Goal: Task Accomplishment & Management: Use online tool/utility

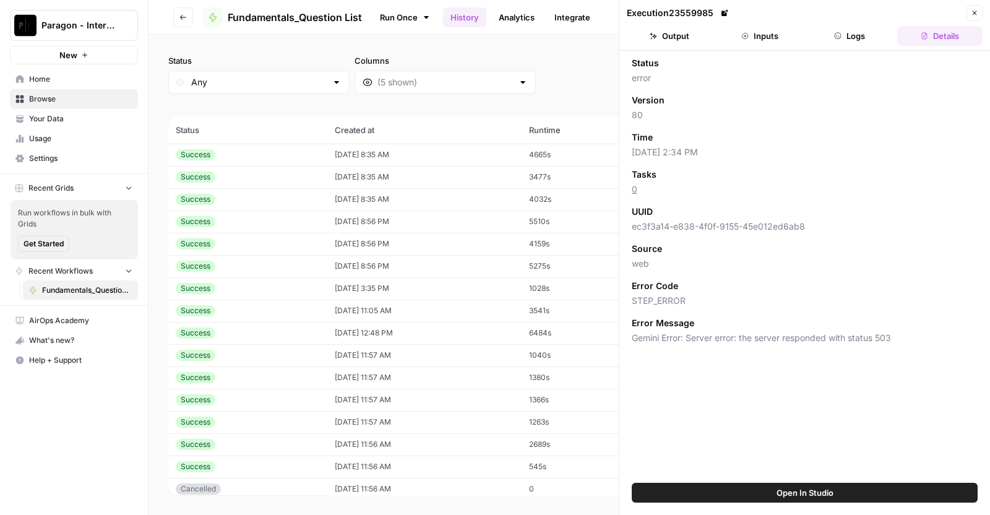
click at [124, 93] on span "Browse" at bounding box center [80, 98] width 103 height 11
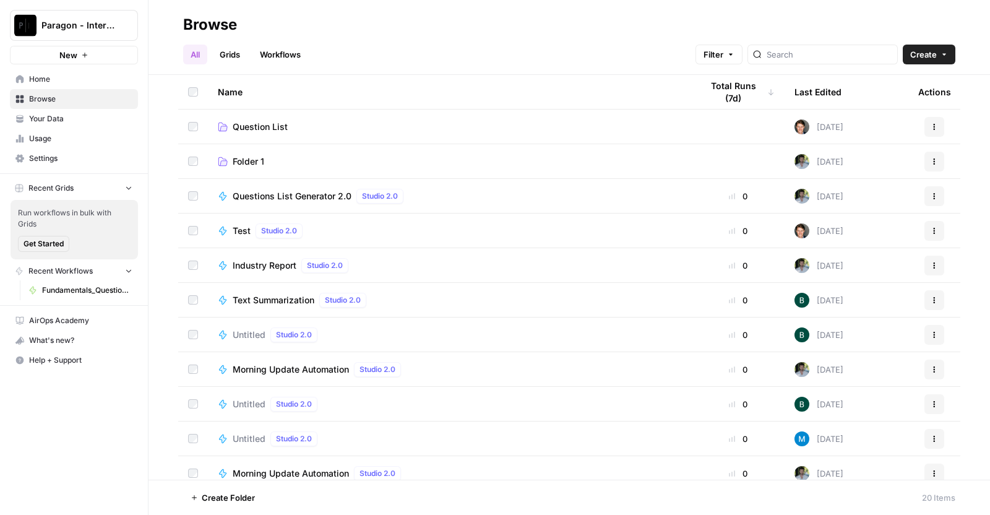
click at [284, 132] on td "Question List" at bounding box center [450, 127] width 484 height 34
click at [276, 126] on span "Question List" at bounding box center [260, 127] width 55 height 12
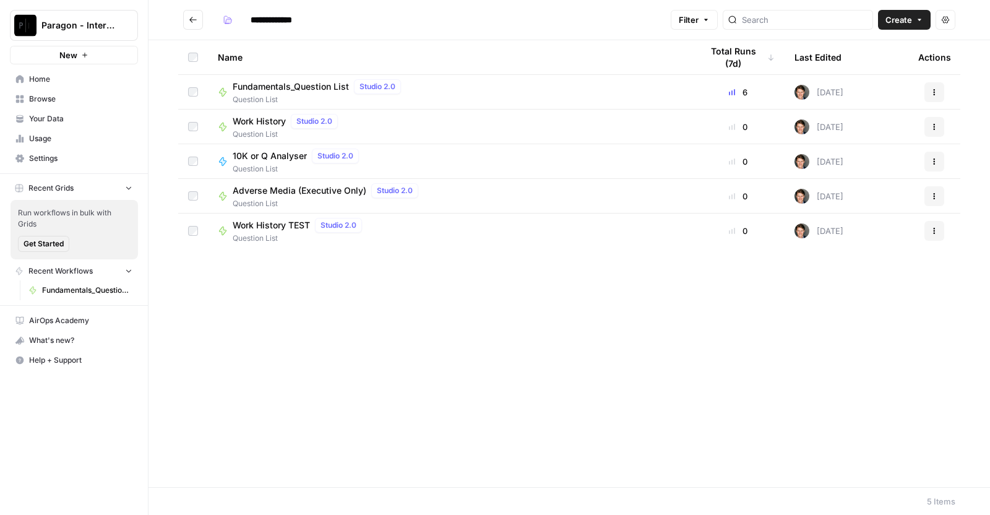
click at [296, 85] on span "Fundamentals_Question List" at bounding box center [291, 86] width 116 height 12
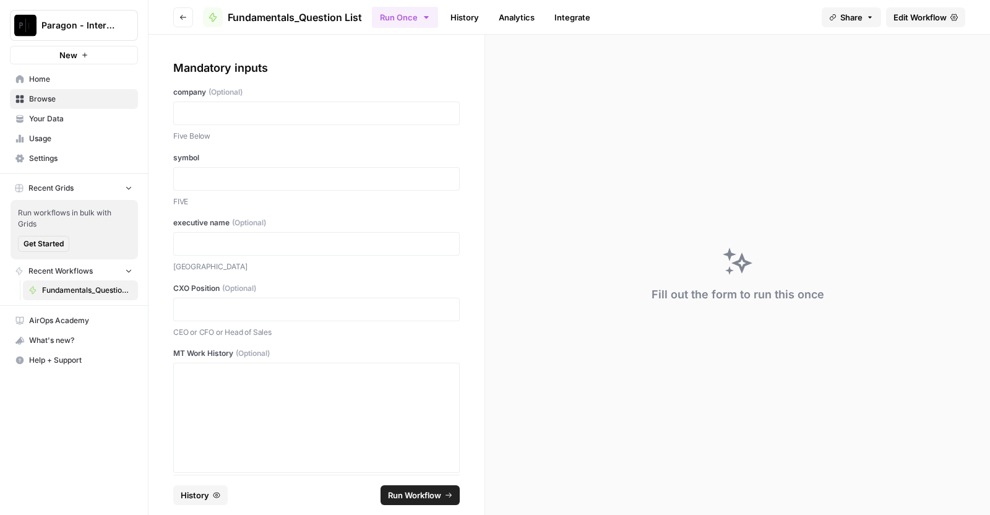
click at [212, 490] on button "History" at bounding box center [200, 495] width 54 height 20
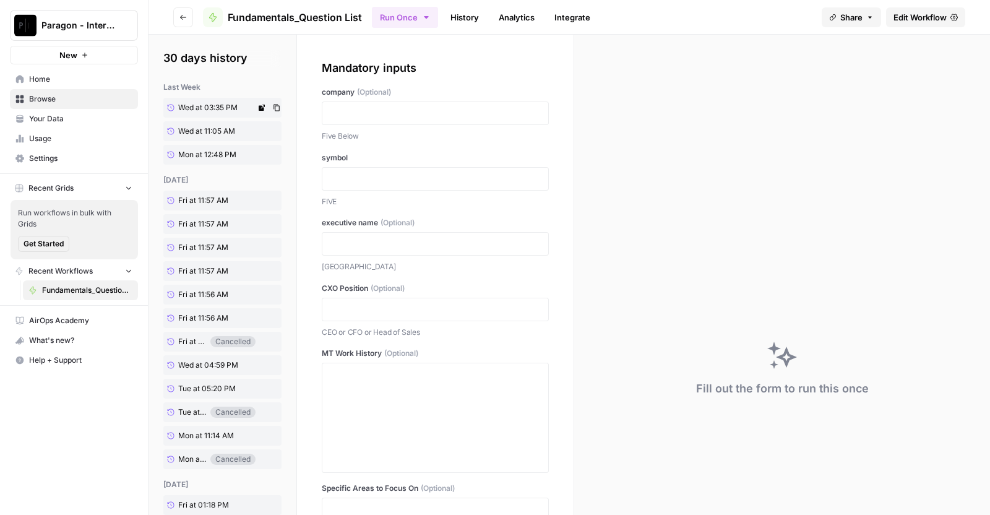
click at [198, 114] on link "Wed at 03:35 PM" at bounding box center [209, 108] width 92 height 20
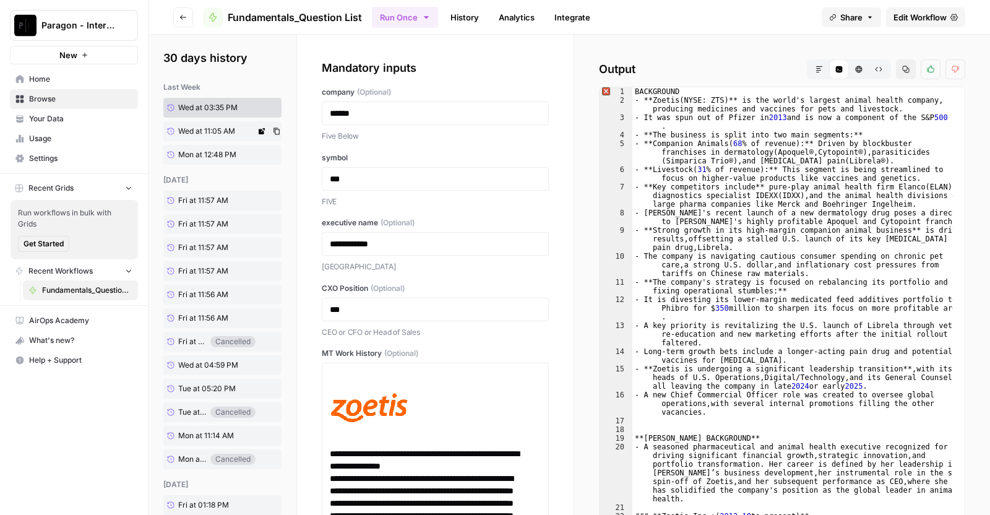
click at [199, 129] on span "Wed at 11:05 AM" at bounding box center [206, 131] width 57 height 11
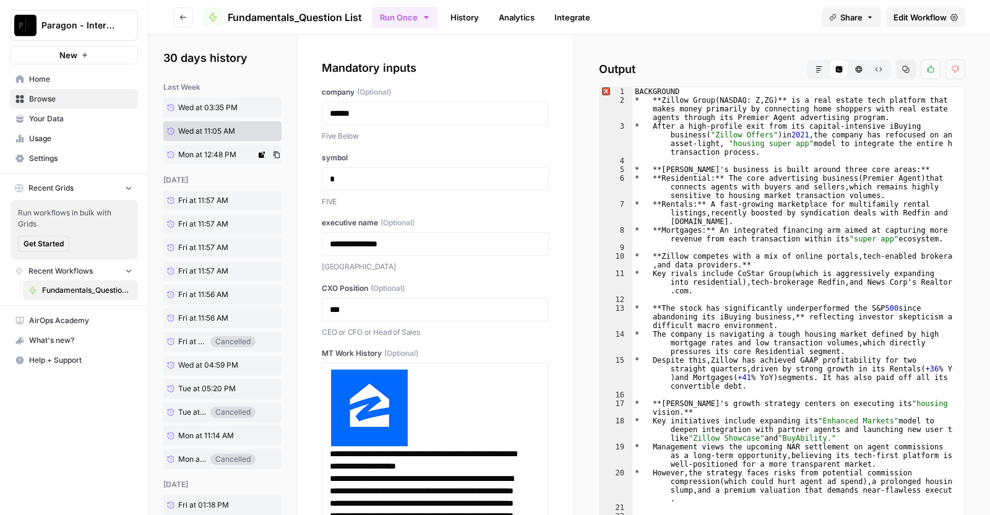
click at [199, 156] on span "Mon at 12:48 PM" at bounding box center [207, 154] width 58 height 11
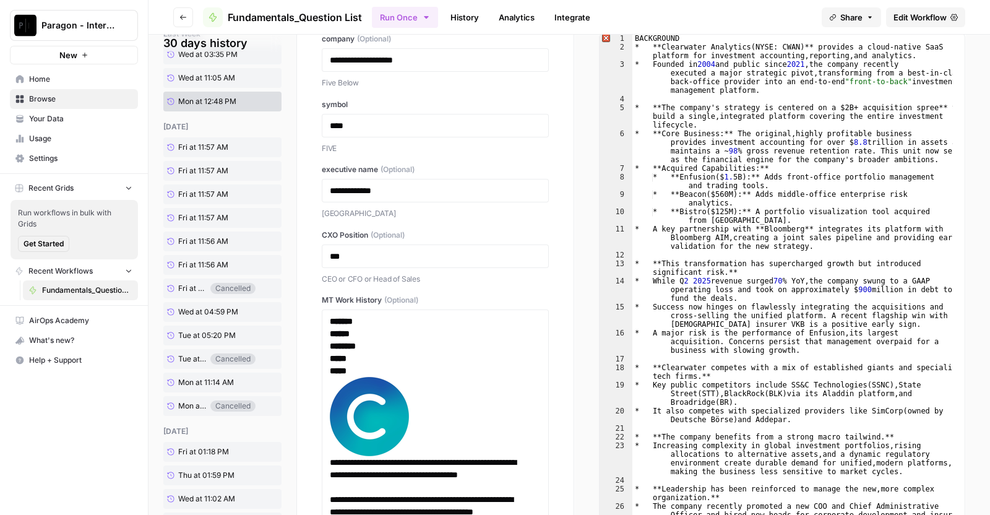
scroll to position [54, 0]
click at [199, 156] on div "2 weeks ago Fri at 11:57 AM Fri at 11:57 AM Fri at 11:57 AM Fri at 11:57 AM Fri…" at bounding box center [222, 268] width 118 height 295
click at [198, 152] on link "Fri at 11:57 AM" at bounding box center [209, 147] width 92 height 20
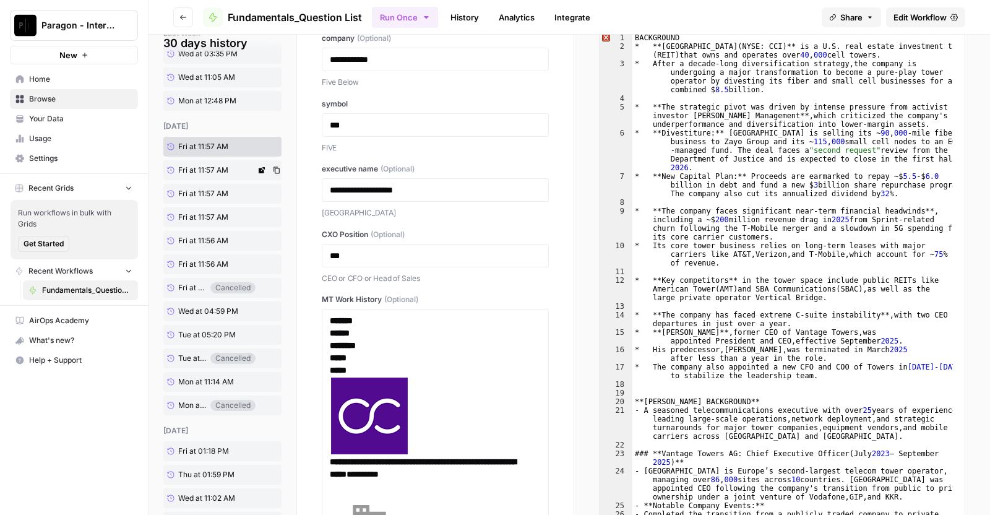
click at [198, 165] on span "Fri at 11:57 AM" at bounding box center [203, 170] width 50 height 11
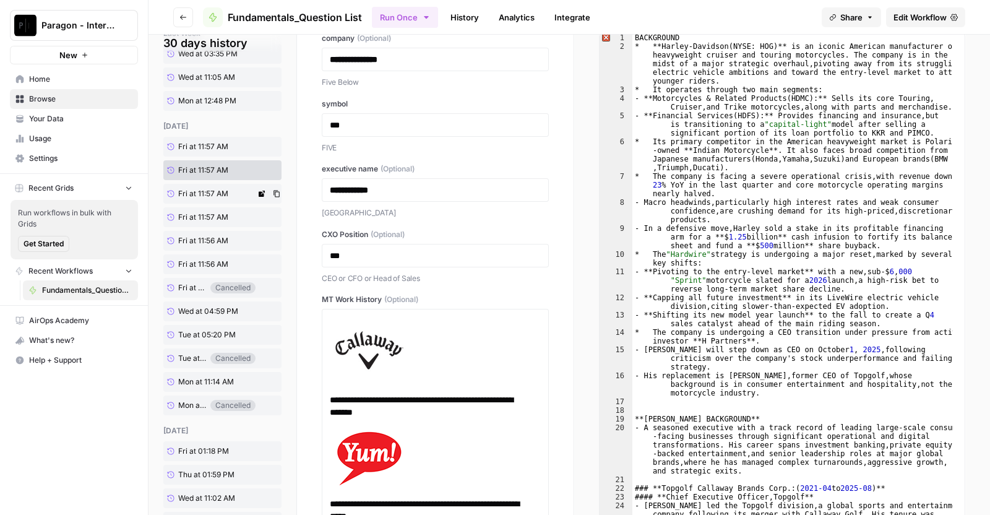
click at [197, 192] on span "Fri at 11:57 AM" at bounding box center [203, 193] width 50 height 11
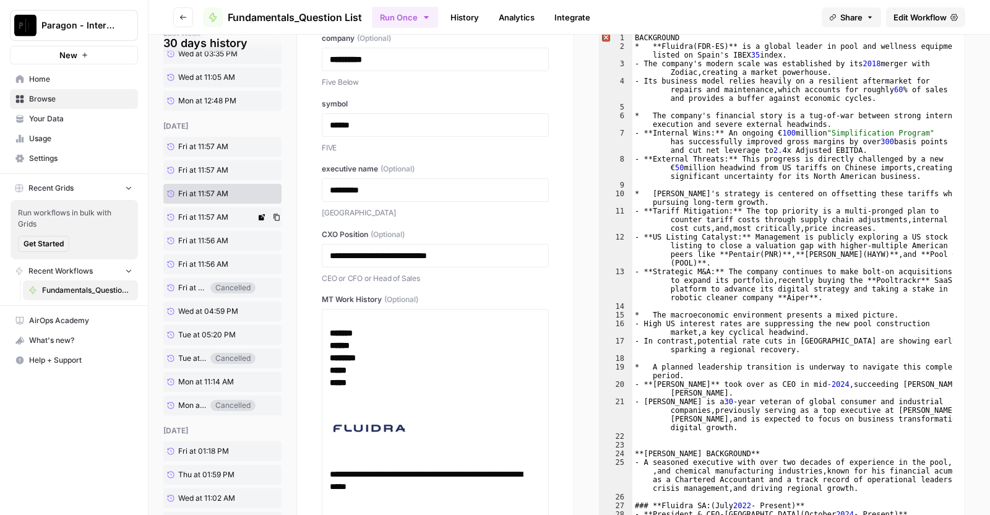
click at [196, 218] on span "Fri at 11:57 AM" at bounding box center [203, 217] width 50 height 11
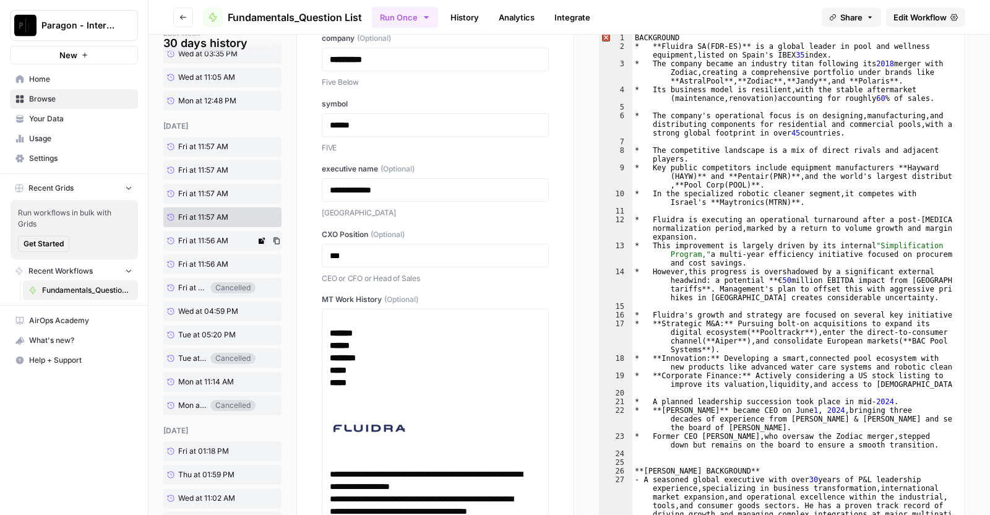
click at [193, 233] on link "Fri at 11:56 AM" at bounding box center [209, 241] width 92 height 20
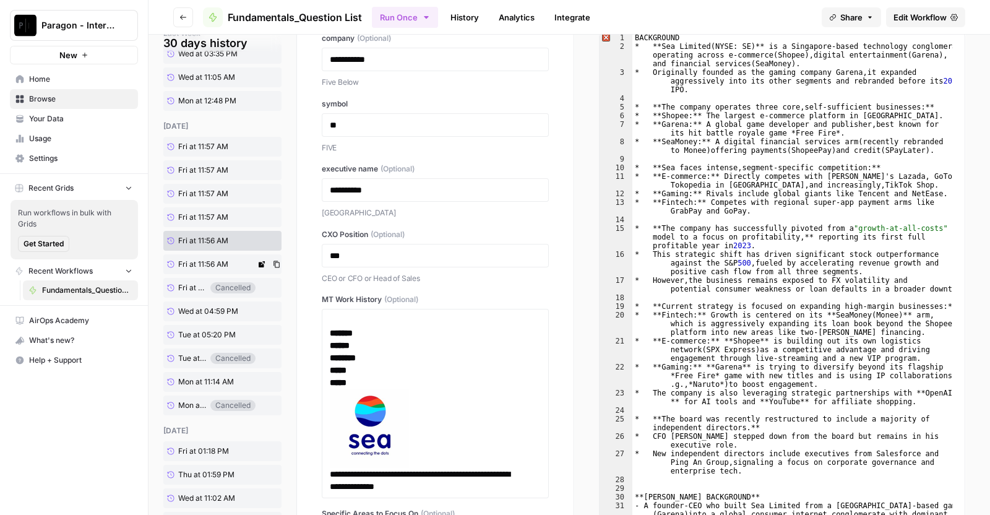
click at [194, 261] on span "Fri at 11:56 AM" at bounding box center [203, 264] width 50 height 11
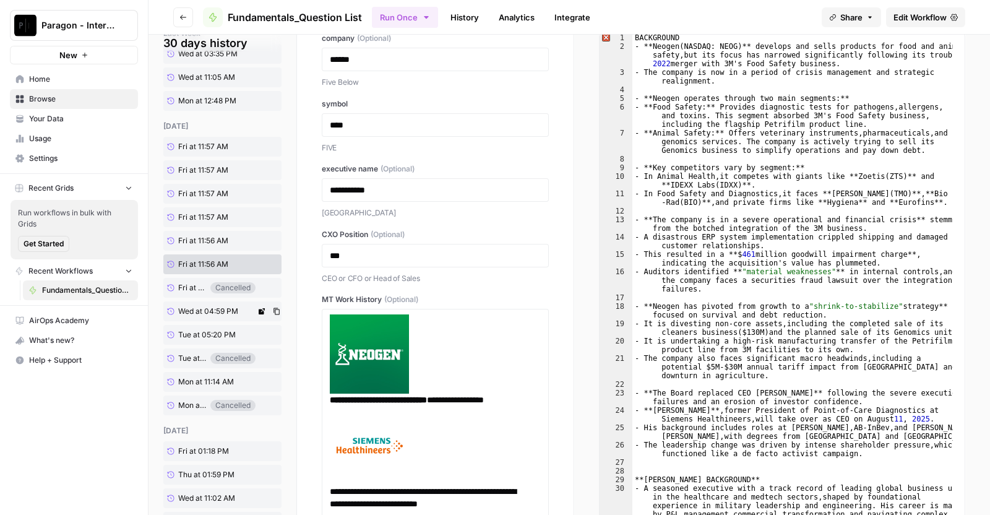
click at [192, 302] on link "Wed at 04:59 PM" at bounding box center [209, 311] width 92 height 20
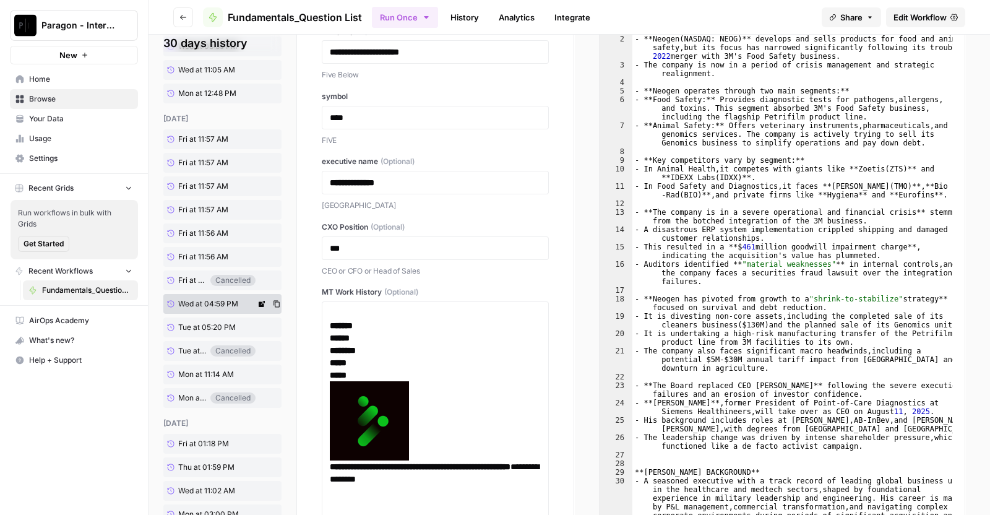
scroll to position [71, 0]
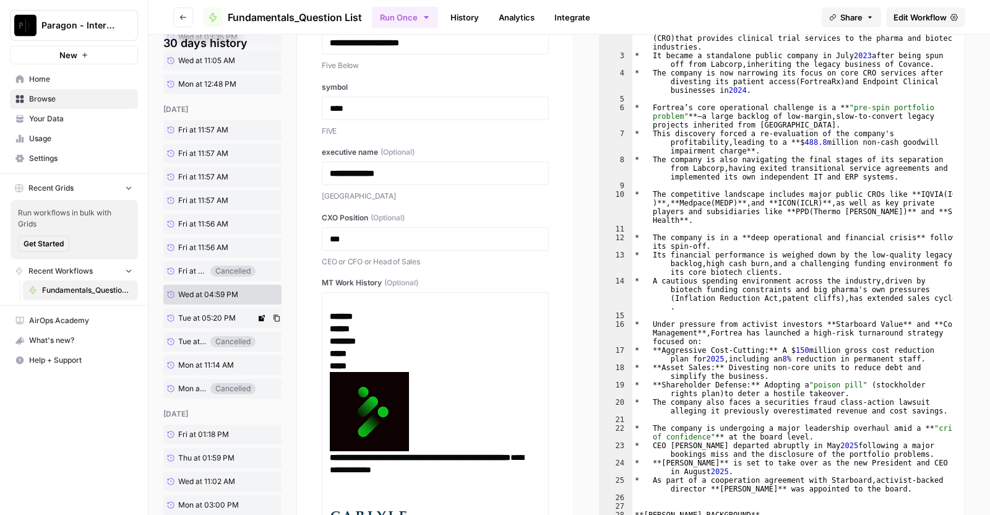
click at [191, 322] on span "Tue at 05:20 PM" at bounding box center [207, 318] width 58 height 11
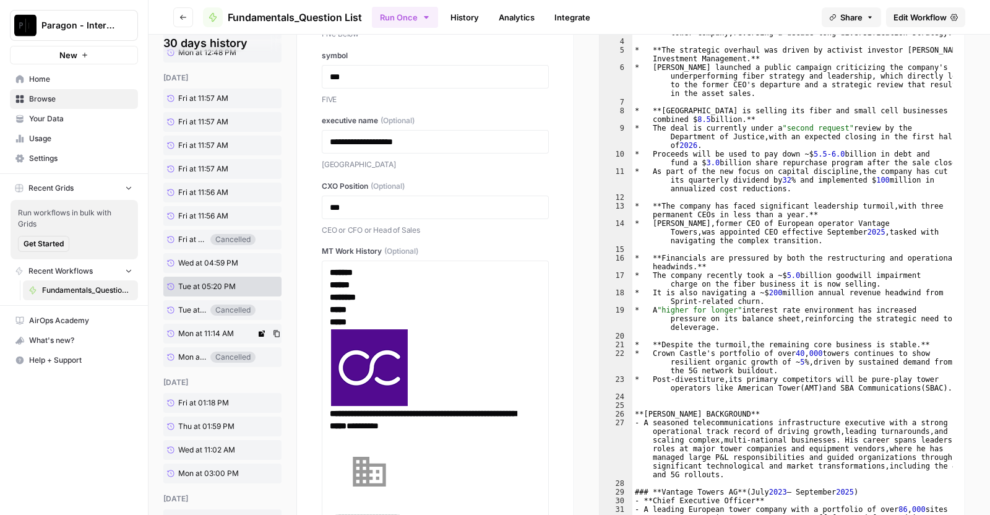
scroll to position [103, 0]
click at [191, 323] on link "Mon at 11:14 AM" at bounding box center [209, 333] width 92 height 20
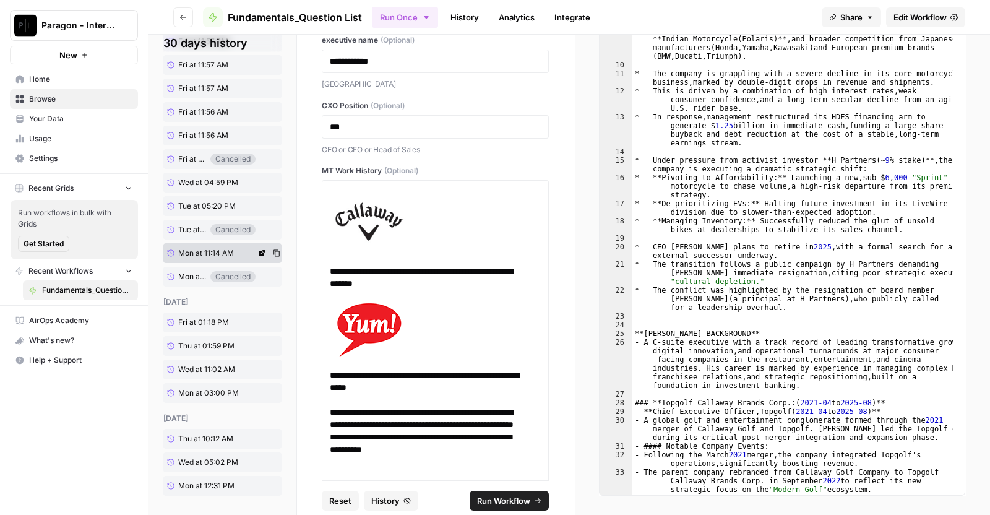
scroll to position [183, 0]
click at [191, 322] on span "Fri at 01:18 PM" at bounding box center [203, 321] width 51 height 11
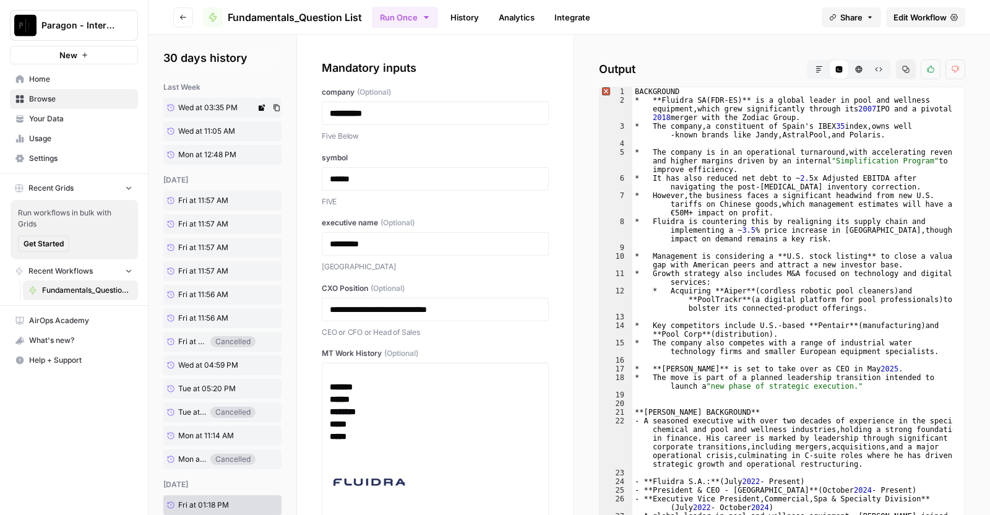
click at [199, 111] on span "Wed at 03:35 PM" at bounding box center [207, 107] width 59 height 11
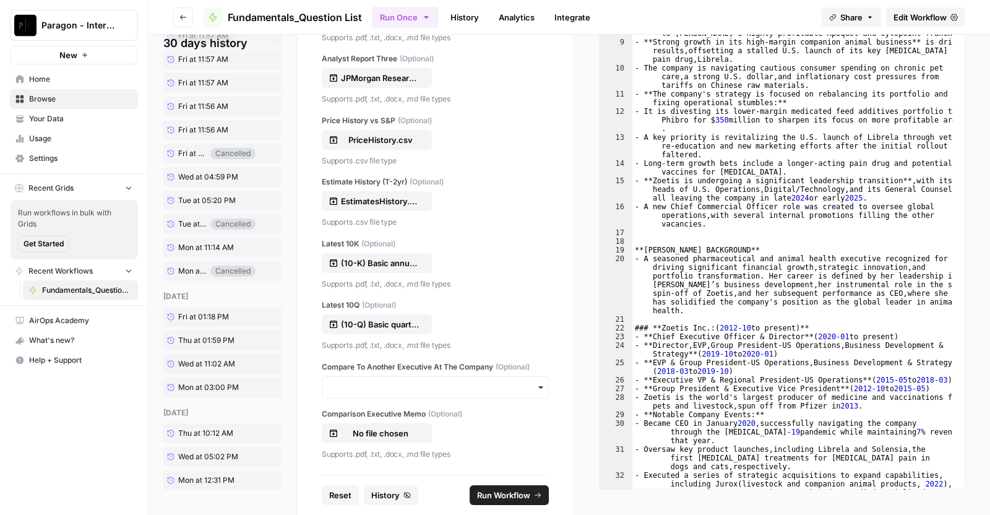
scroll to position [13563, 0]
click at [393, 497] on span "History" at bounding box center [385, 495] width 28 height 12
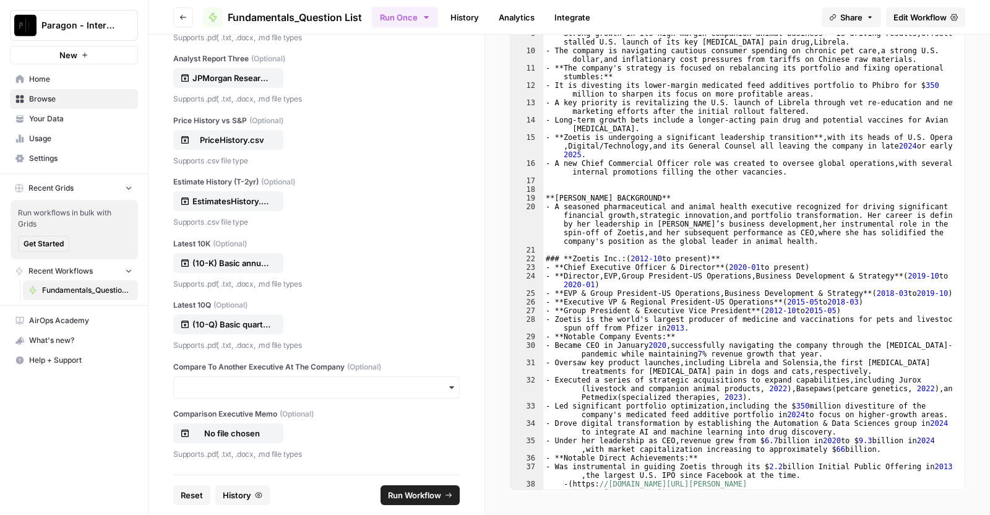
scroll to position [10679, 0]
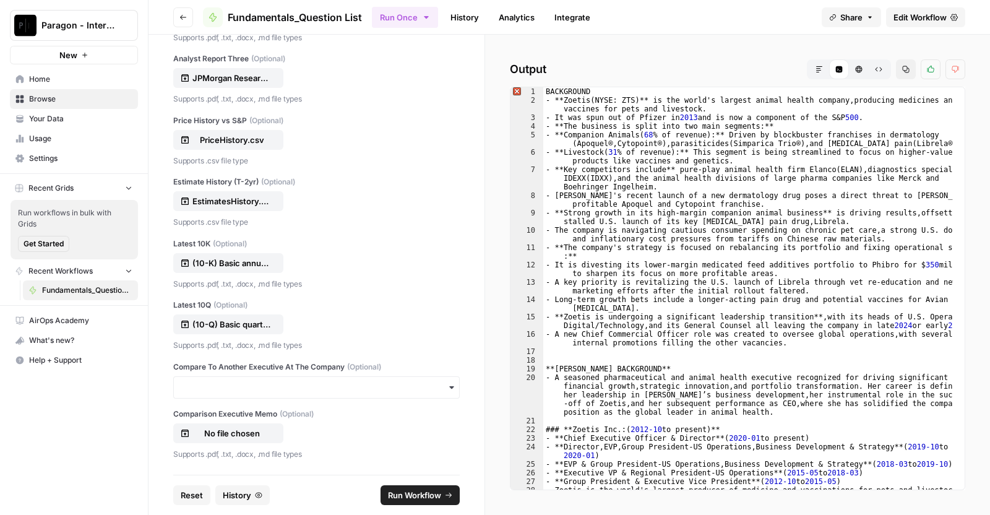
click at [181, 493] on span "Reset" at bounding box center [192, 495] width 22 height 12
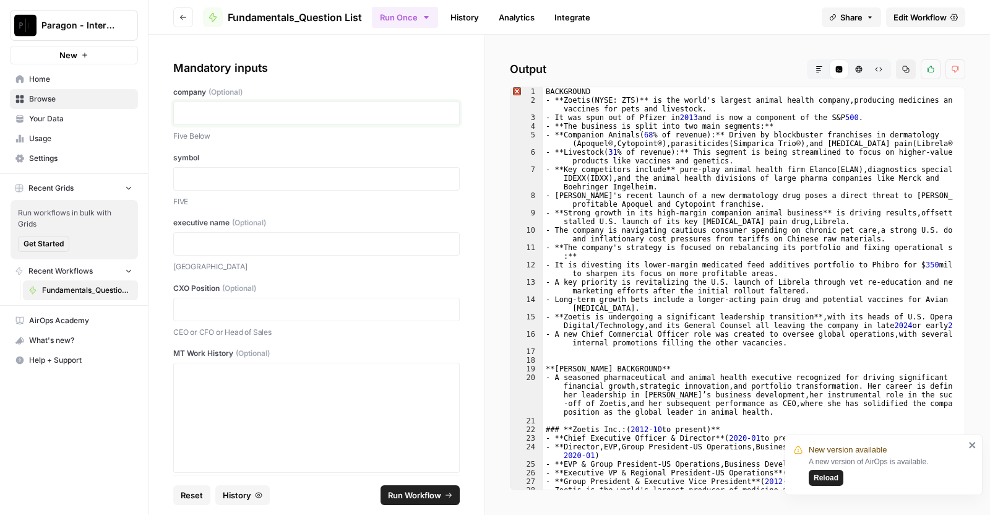
click at [259, 108] on p at bounding box center [316, 113] width 270 height 12
click at [828, 478] on span "Reload" at bounding box center [826, 477] width 25 height 11
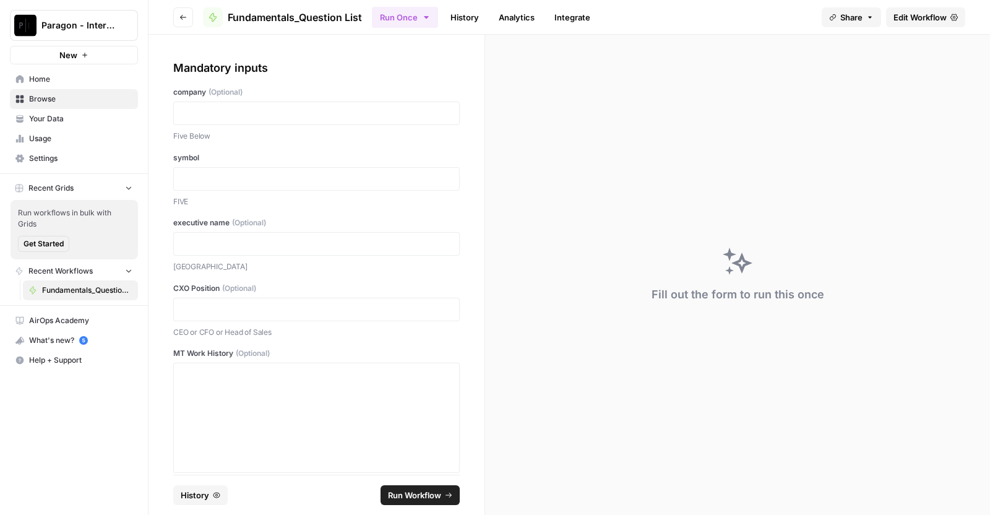
click at [204, 119] on div at bounding box center [316, 114] width 287 height 24
click at [252, 113] on p at bounding box center [316, 113] width 270 height 12
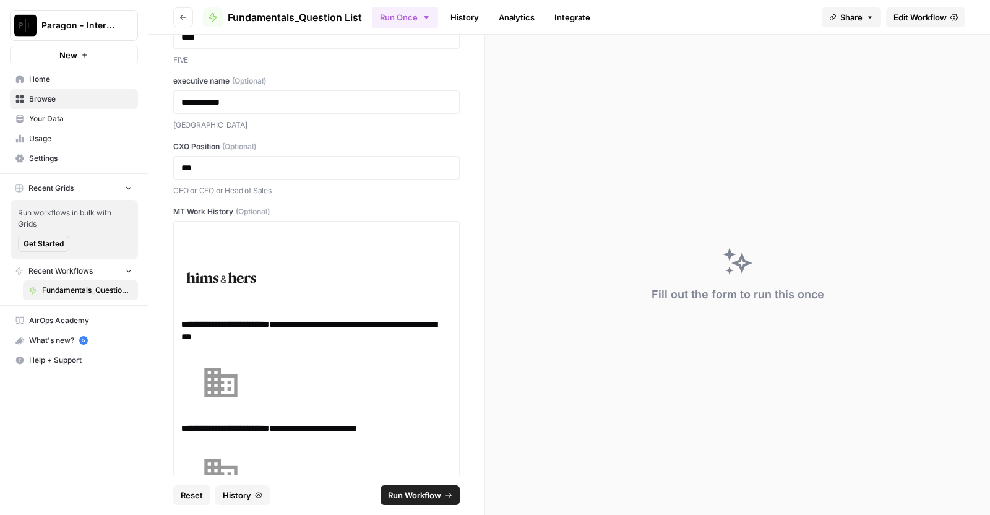
scroll to position [1511, 0]
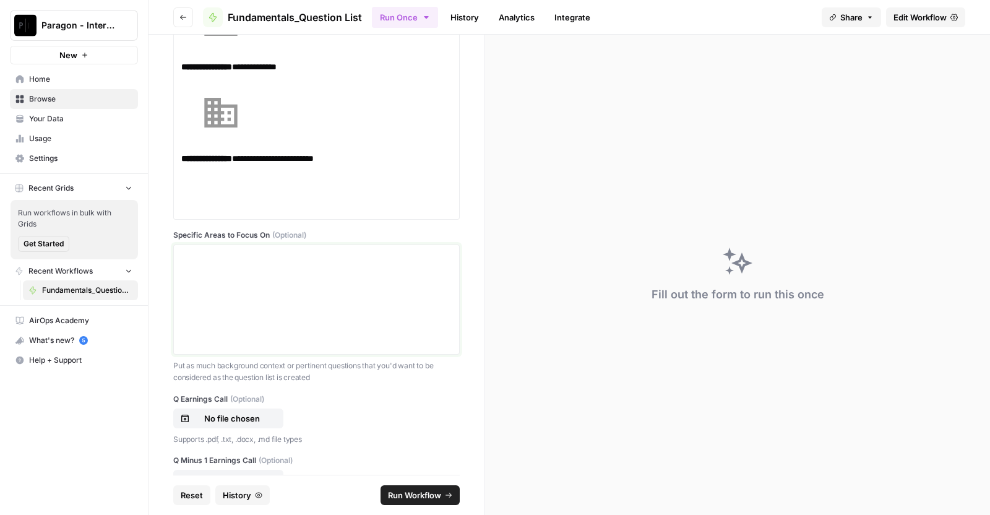
click at [211, 275] on div at bounding box center [316, 299] width 270 height 99
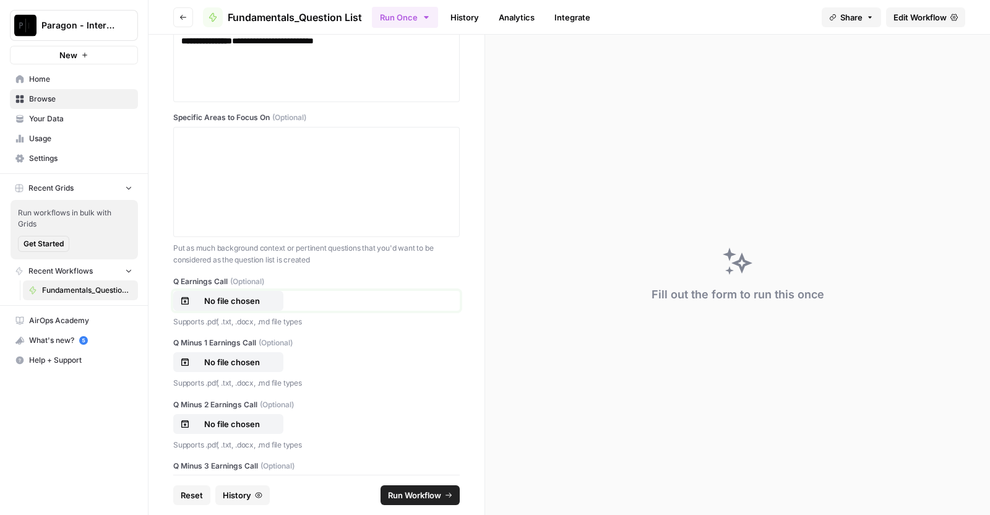
click at [207, 299] on p "No file chosen" at bounding box center [232, 301] width 79 height 12
click at [246, 363] on p "No file chosen" at bounding box center [232, 362] width 79 height 12
click at [253, 418] on p "No file chosen" at bounding box center [232, 424] width 79 height 12
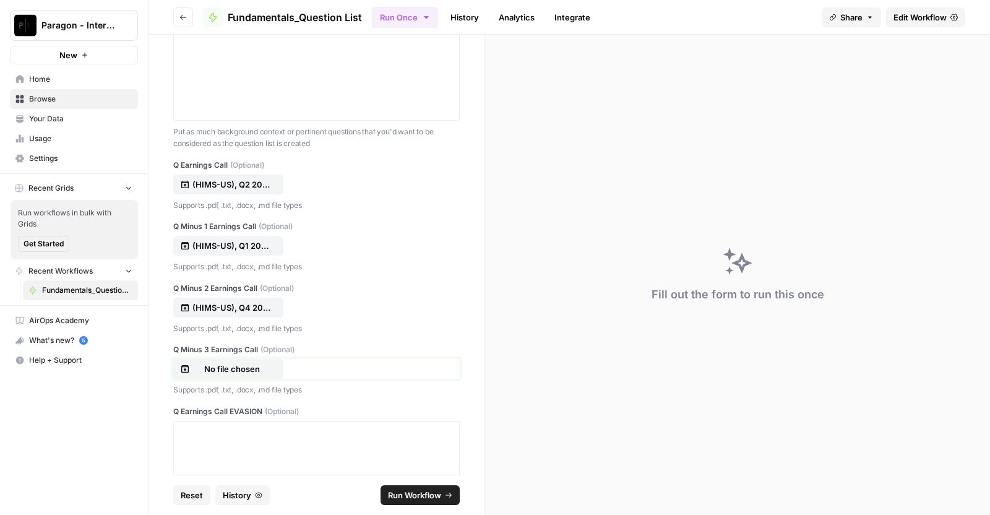
click at [271, 366] on p "No file chosen" at bounding box center [232, 369] width 79 height 12
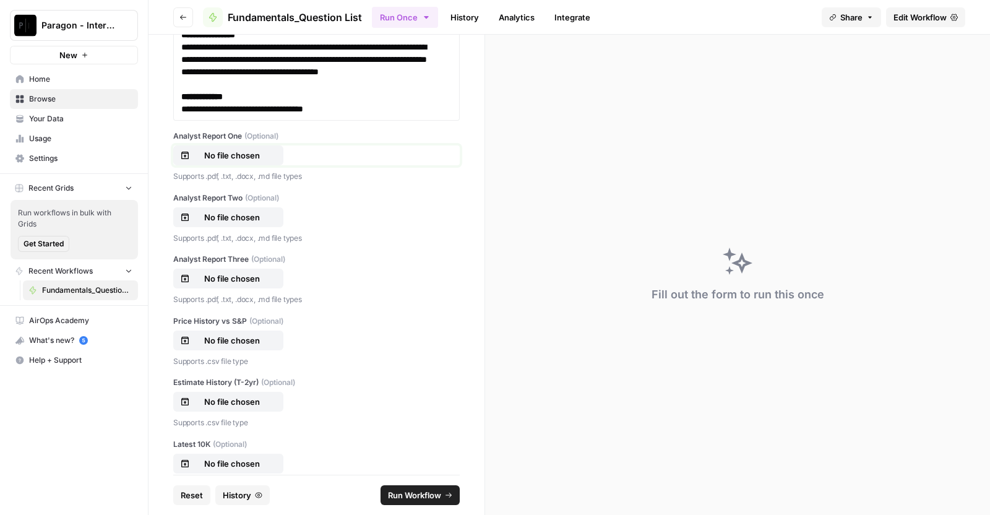
scroll to position [14256, 0]
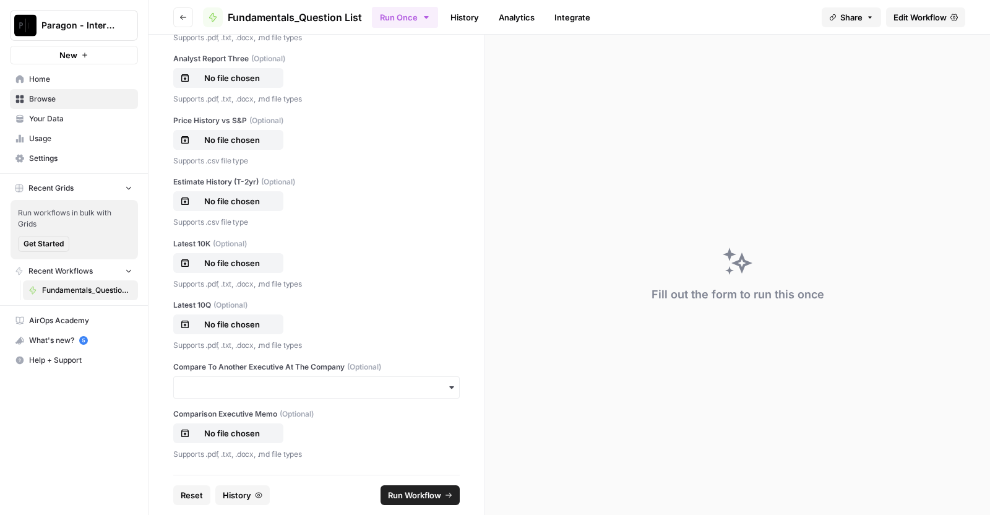
click at [236, 23] on p "No file chosen" at bounding box center [232, 17] width 79 height 12
click at [219, 84] on p "No file chosen" at bounding box center [232, 78] width 79 height 12
click at [240, 146] on p "No file chosen" at bounding box center [232, 140] width 79 height 12
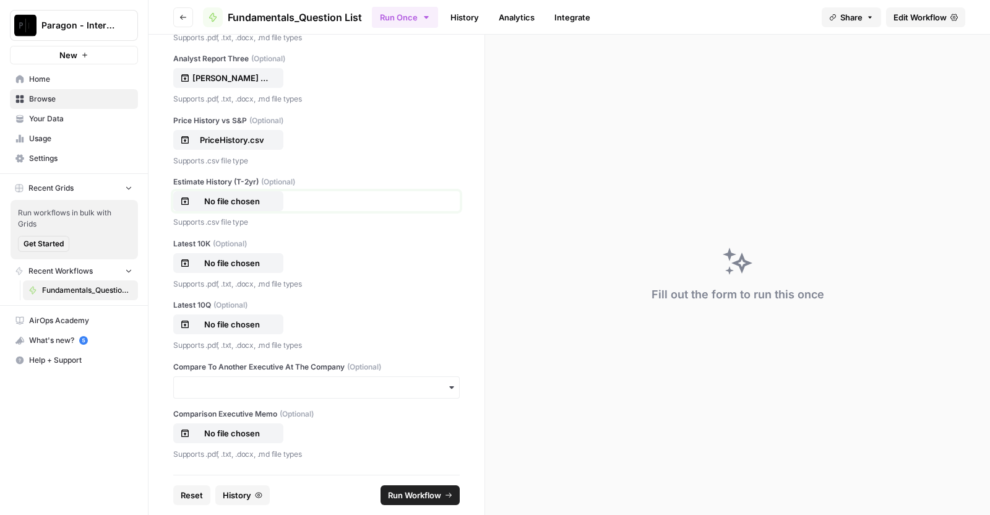
click at [227, 211] on button "No file chosen" at bounding box center [228, 201] width 110 height 20
click at [204, 253] on button "No file chosen" at bounding box center [228, 263] width 110 height 20
click at [240, 319] on p "No file chosen" at bounding box center [232, 324] width 79 height 12
click at [423, 495] on span "Run Workflow" at bounding box center [414, 495] width 53 height 12
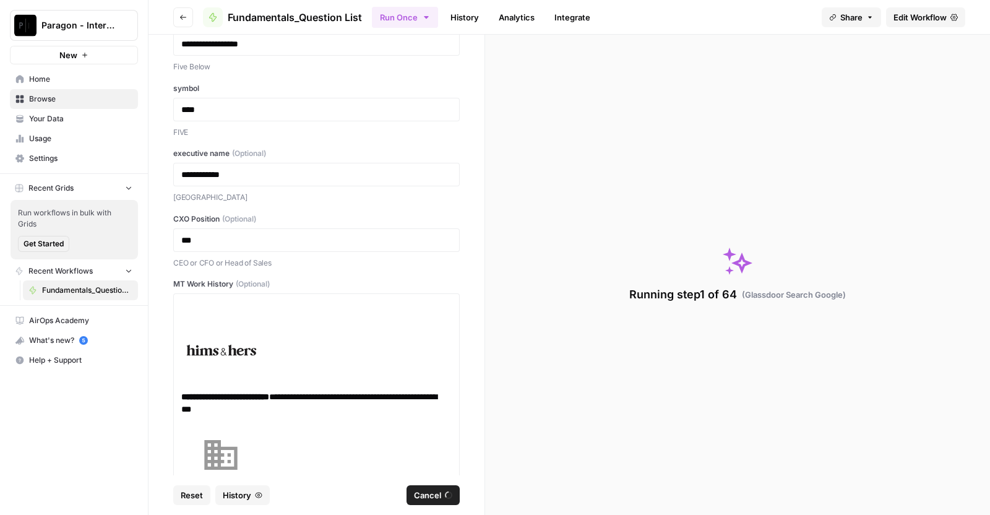
scroll to position [0, 0]
